Goal: Task Accomplishment & Management: Manage account settings

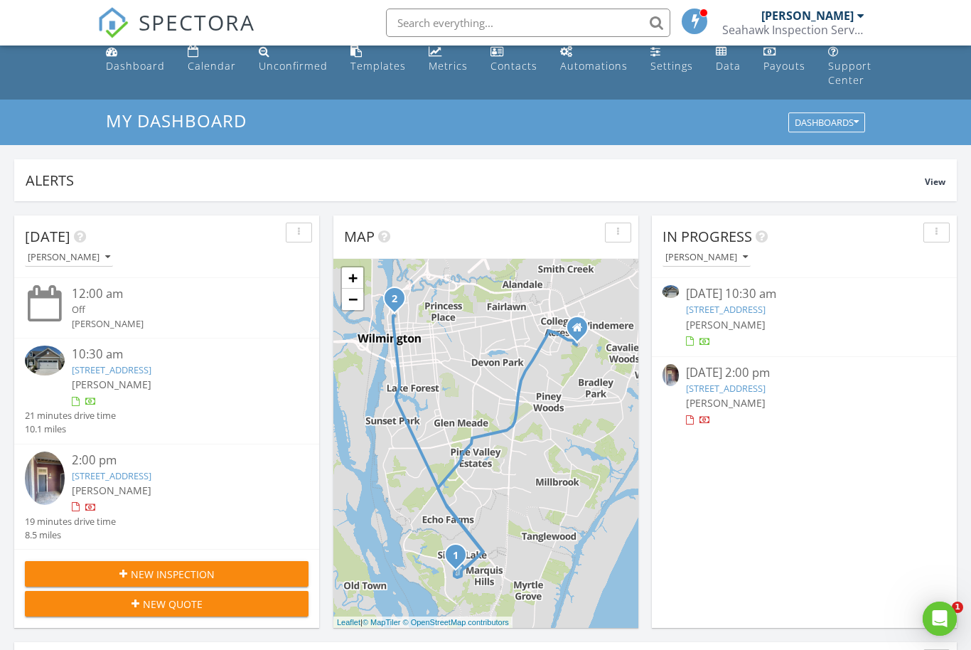
click at [702, 294] on div "08/27/25 10:30 am" at bounding box center [804, 294] width 237 height 18
click at [749, 314] on link "6047 Moonshell Loop , Wilmington, NC 28412" at bounding box center [726, 309] width 80 height 13
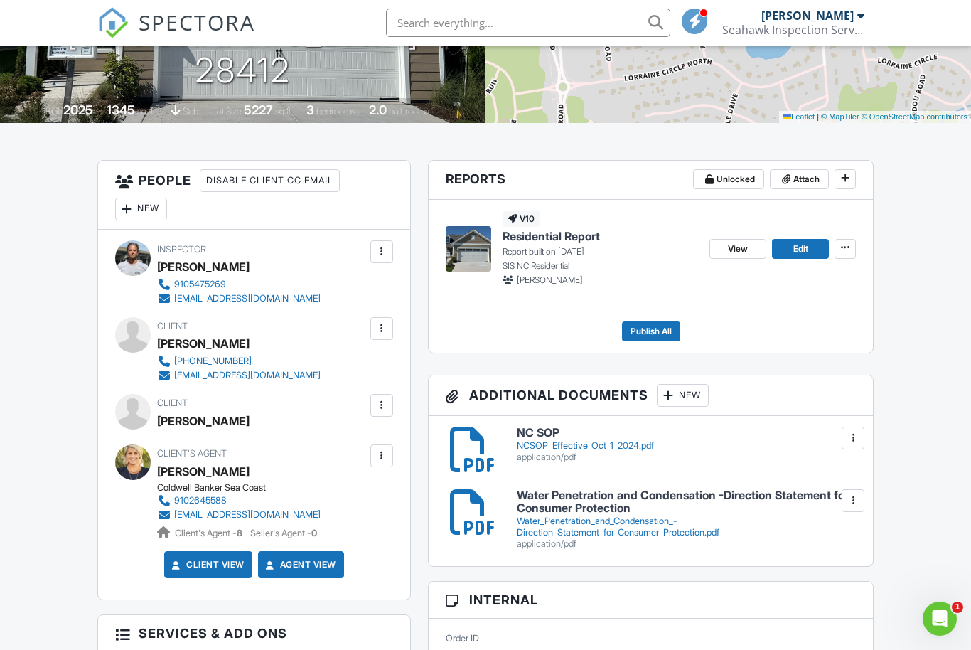
scroll to position [272, 0]
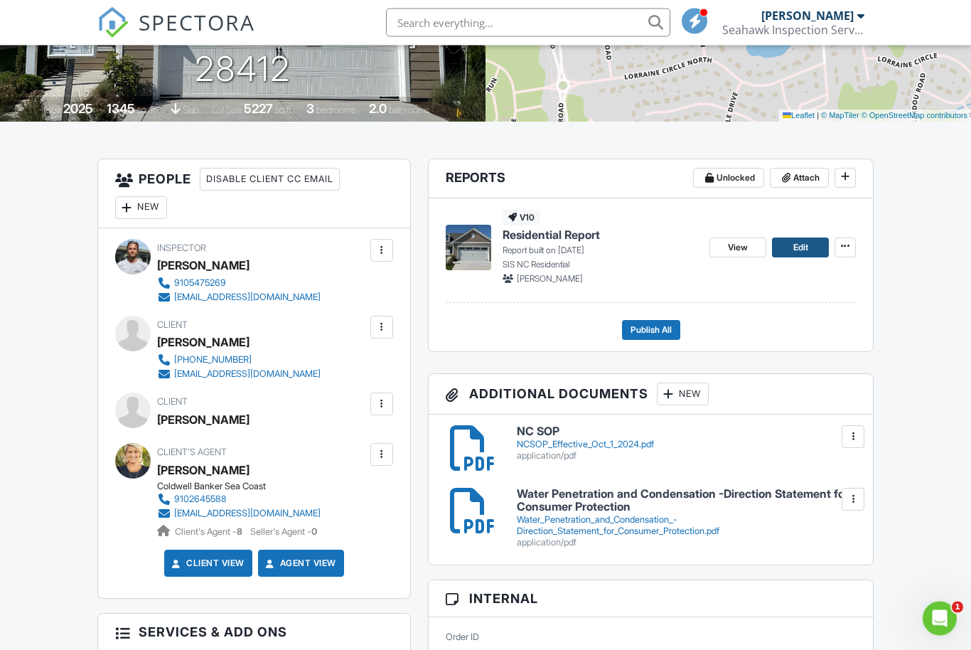
click at [802, 255] on span "Edit" at bounding box center [801, 248] width 15 height 14
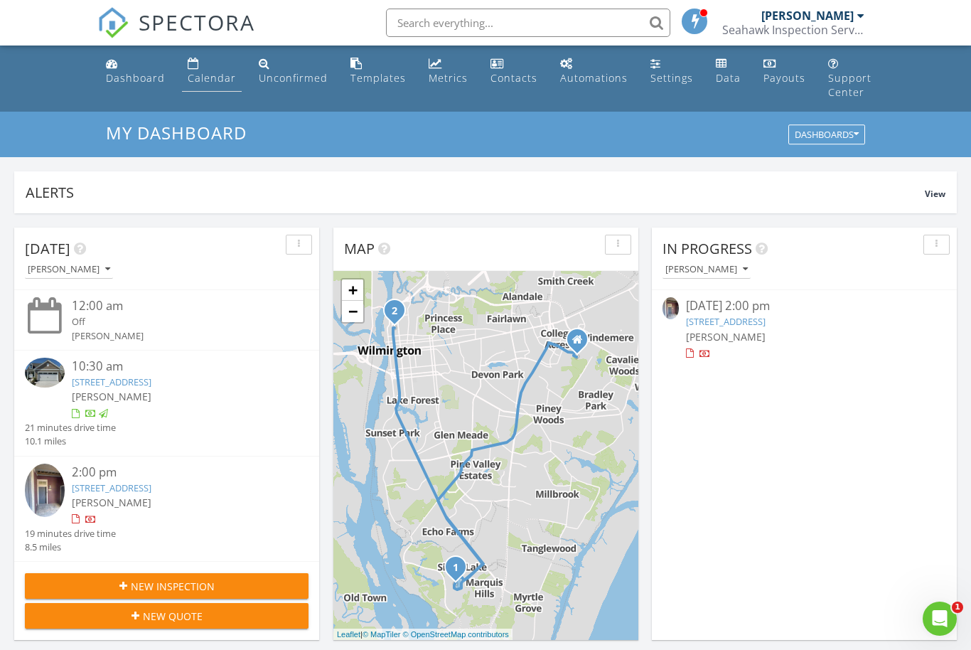
click at [208, 73] on div "Calendar" at bounding box center [212, 78] width 48 height 14
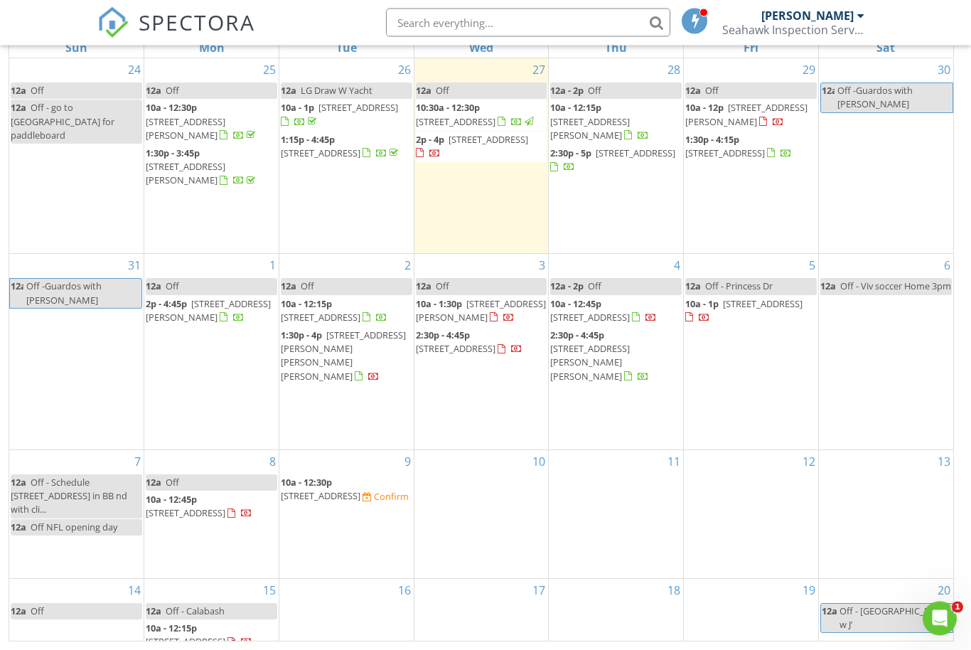
scroll to position [218, 0]
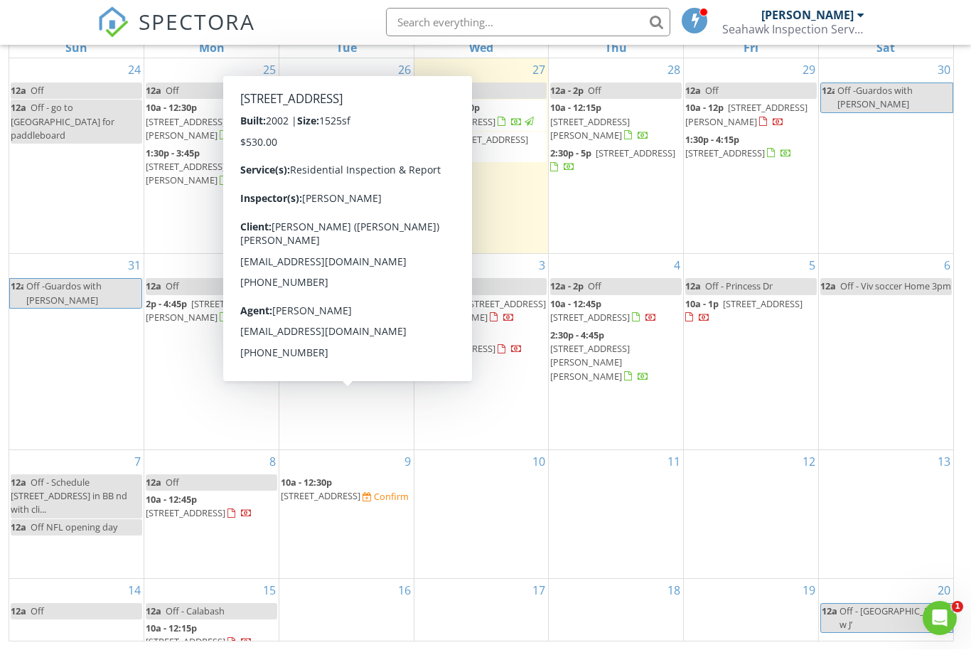
click at [335, 476] on link "10a - 12:30p 1071 Ridge Walk Way NW, Calabash 28467" at bounding box center [322, 489] width 82 height 26
